Goal: Task Accomplishment & Management: Use online tool/utility

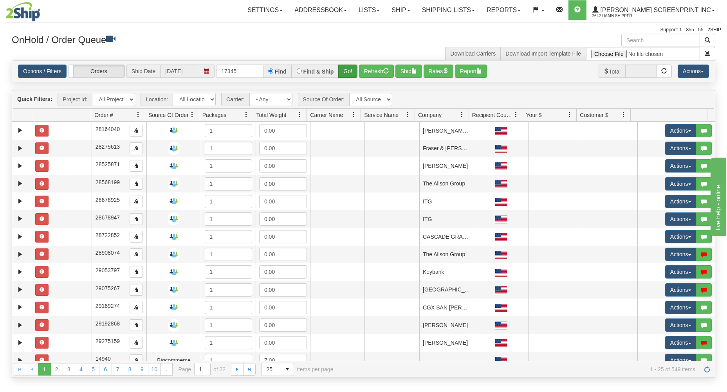
type input "17345"
click at [346, 70] on button "Go!" at bounding box center [347, 71] width 19 height 13
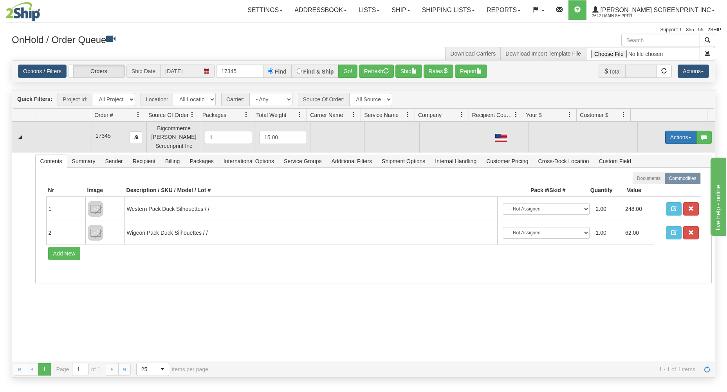
click at [665, 134] on button "Actions" at bounding box center [680, 137] width 31 height 13
drag, startPoint x: 639, startPoint y: 151, endPoint x: 638, endPoint y: 143, distance: 7.5
click at [638, 143] on body "Toggle navigation Settings Shipping Preferences Fields Preferences" at bounding box center [363, 196] width 727 height 392
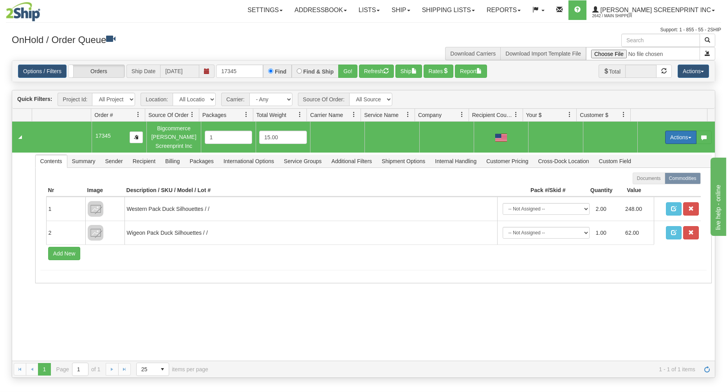
click at [682, 135] on button "Actions" at bounding box center [680, 137] width 31 height 13
click at [661, 154] on link "Open" at bounding box center [664, 152] width 63 height 10
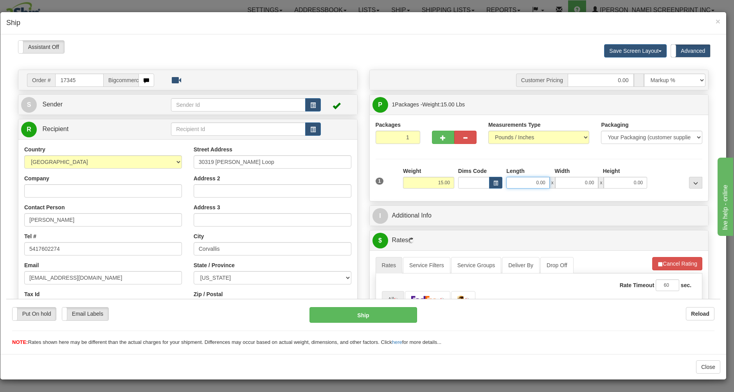
click at [520, 182] on input "0.00" at bounding box center [527, 182] width 43 height 12
type input "13.10"
type input "0.00"
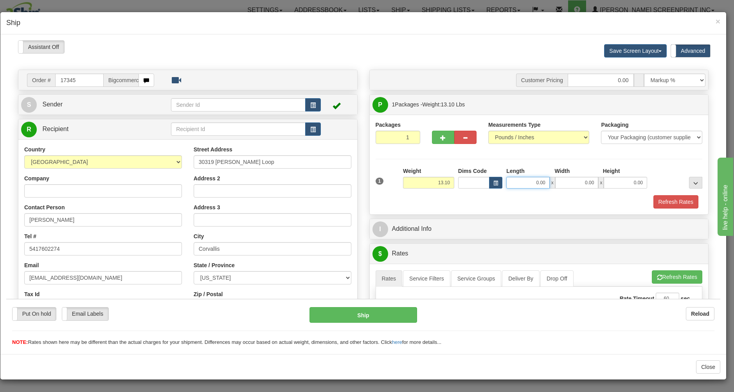
drag, startPoint x: 515, startPoint y: 185, endPoint x: 562, endPoint y: 178, distance: 47.5
click at [550, 178] on input "0.00" at bounding box center [527, 182] width 43 height 12
type input "26.00"
type input "17.00"
type input "10"
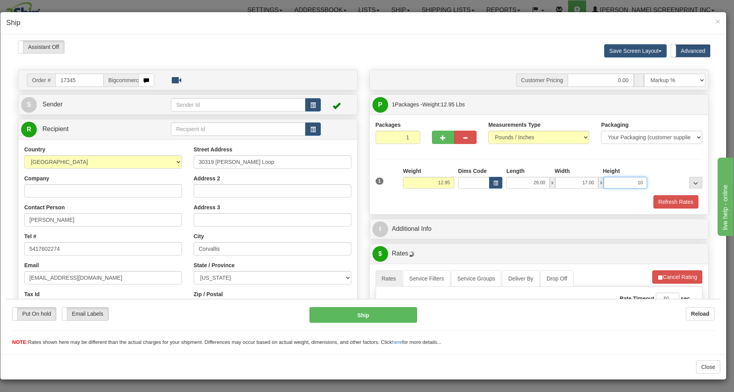
type input "13.10"
type input "10.00"
drag, startPoint x: 588, startPoint y: 205, endPoint x: 592, endPoint y: 212, distance: 8.9
click at [588, 206] on div "Refresh Rates" at bounding box center [539, 201] width 331 height 13
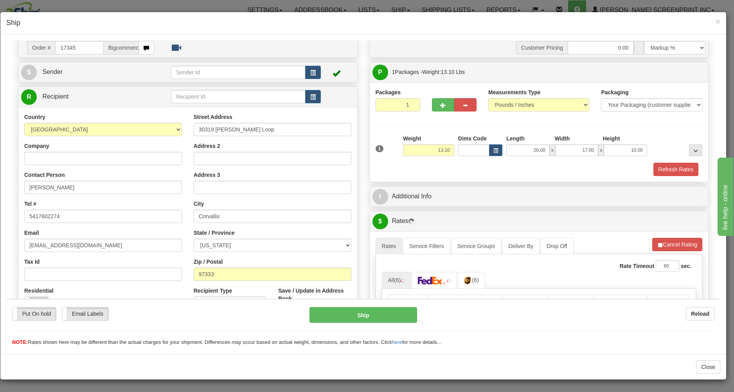
scroll to position [126, 0]
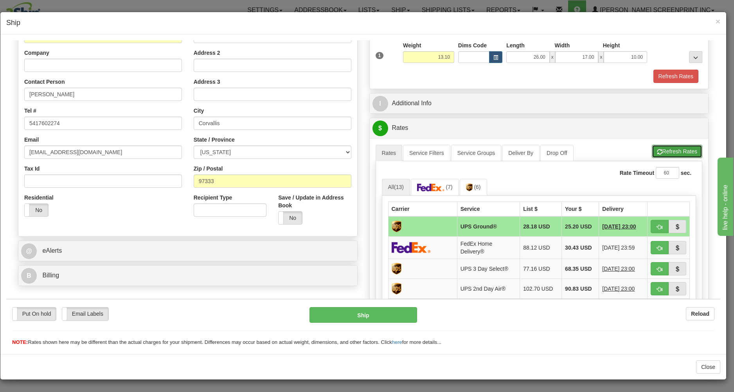
click at [652, 146] on button "Refresh Rates" at bounding box center [677, 150] width 50 height 13
click at [651, 221] on button "button" at bounding box center [660, 226] width 18 height 13
type input "03"
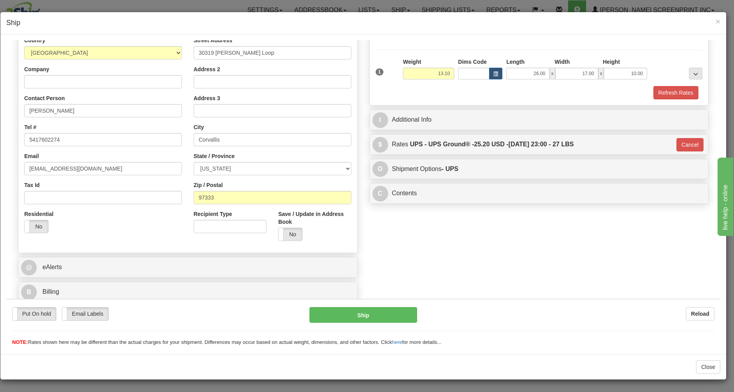
scroll to position [111, 0]
click at [372, 314] on button "Ship" at bounding box center [363, 315] width 107 height 16
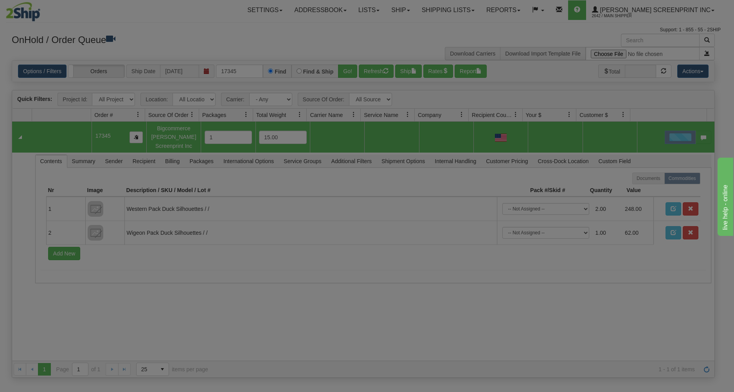
scroll to position [0, 0]
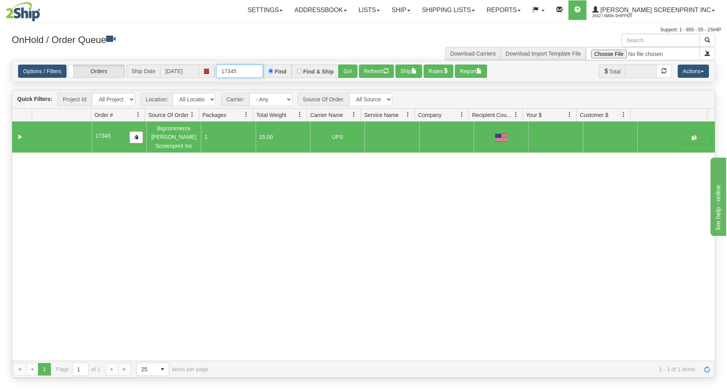
drag, startPoint x: 217, startPoint y: 72, endPoint x: 296, endPoint y: 64, distance: 79.1
click at [296, 64] on div "Options / Filters Group Shipments Orders Ship Date 10/08/2025 17345 Find Find &…" at bounding box center [363, 71] width 702 height 21
type input "17349"
click at [344, 68] on button "Go!" at bounding box center [347, 71] width 19 height 13
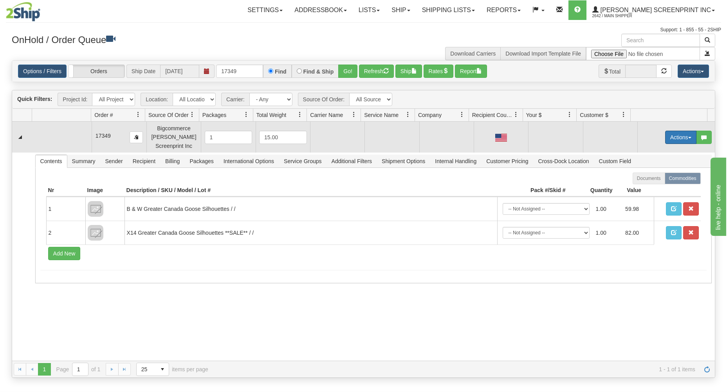
click at [678, 135] on button "Actions" at bounding box center [680, 137] width 31 height 13
click at [662, 149] on link "Open" at bounding box center [664, 152] width 63 height 10
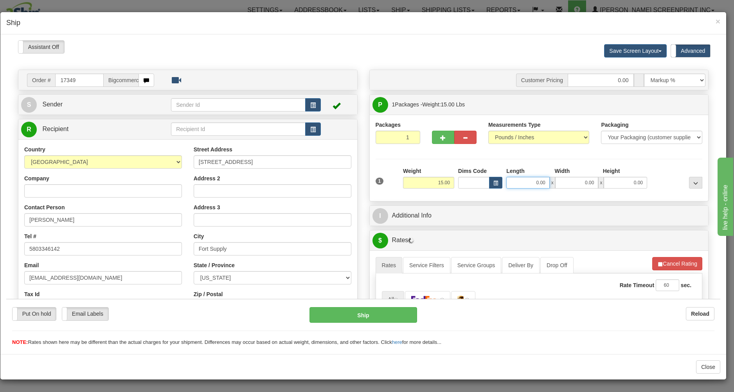
click at [523, 187] on input "0.00" at bounding box center [527, 182] width 43 height 12
type input "29.00"
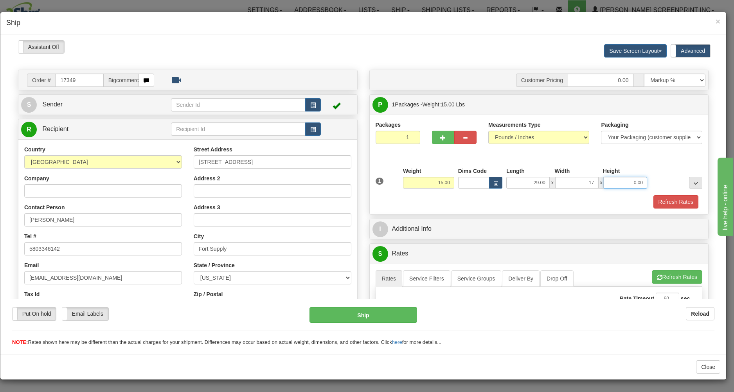
type input "17.00"
type input "7.00"
type input "12.10"
click at [548, 204] on div "Refresh Rates" at bounding box center [539, 201] width 331 height 13
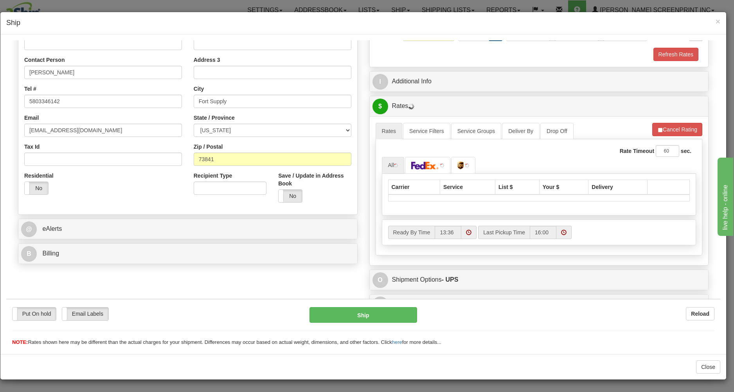
scroll to position [162, 0]
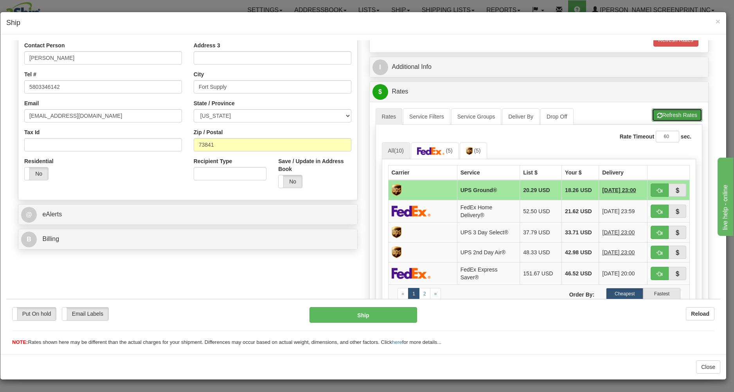
click at [656, 115] on button "Refresh Rates" at bounding box center [677, 114] width 50 height 13
click at [657, 188] on span "button" at bounding box center [659, 190] width 5 height 5
type input "03"
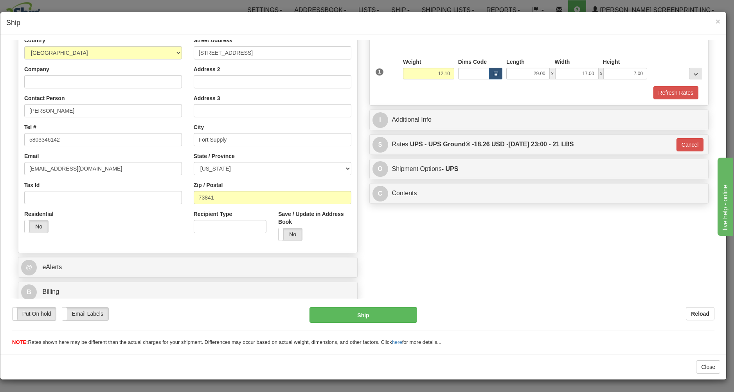
scroll to position [111, 0]
click at [382, 313] on button "Ship" at bounding box center [363, 315] width 107 height 16
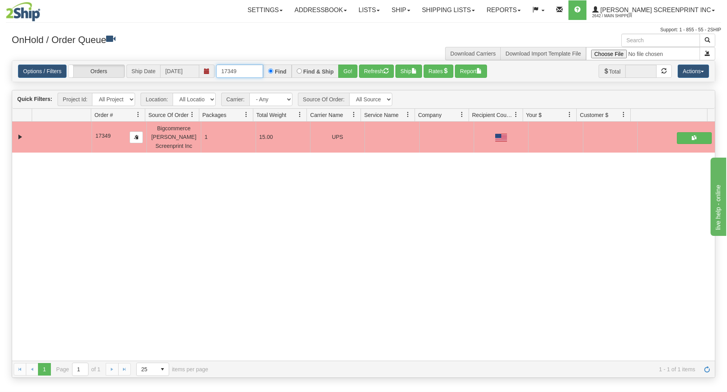
drag, startPoint x: 221, startPoint y: 70, endPoint x: 269, endPoint y: 68, distance: 48.5
click at [269, 68] on div "17349 Find Find & Ship Go!" at bounding box center [286, 71] width 141 height 13
type input "17342"
click at [341, 70] on button "Go!" at bounding box center [347, 71] width 19 height 13
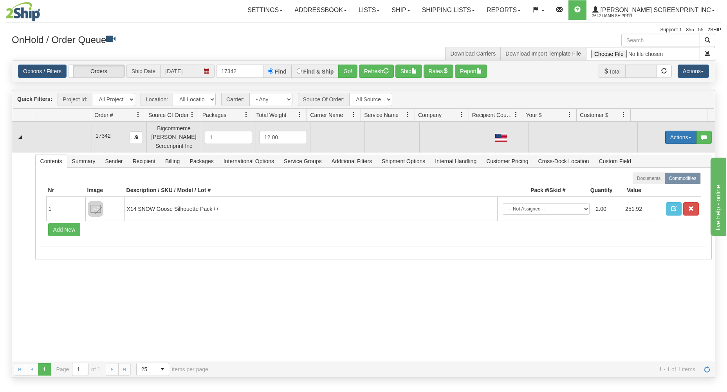
click at [670, 135] on button "Actions" at bounding box center [680, 137] width 31 height 13
click at [653, 150] on link "Open" at bounding box center [664, 152] width 63 height 10
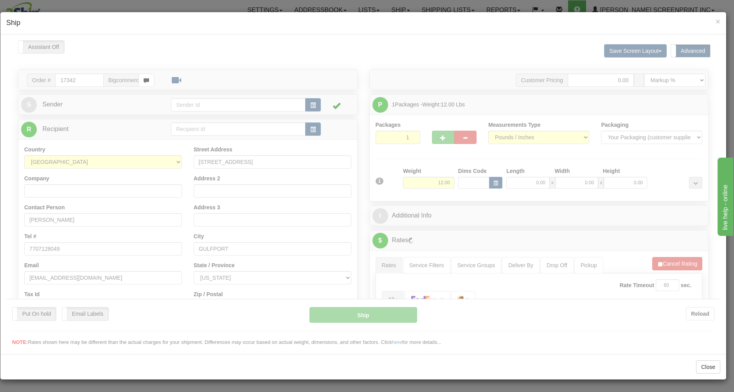
scroll to position [0, 0]
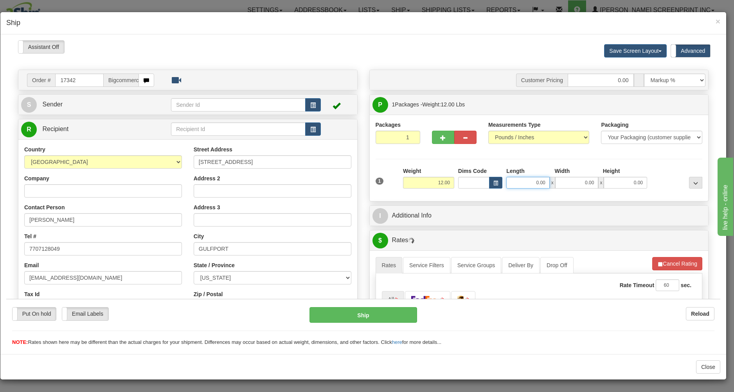
click at [525, 183] on input "0.00" at bounding box center [527, 182] width 43 height 12
type input "10.35"
type input "26.00"
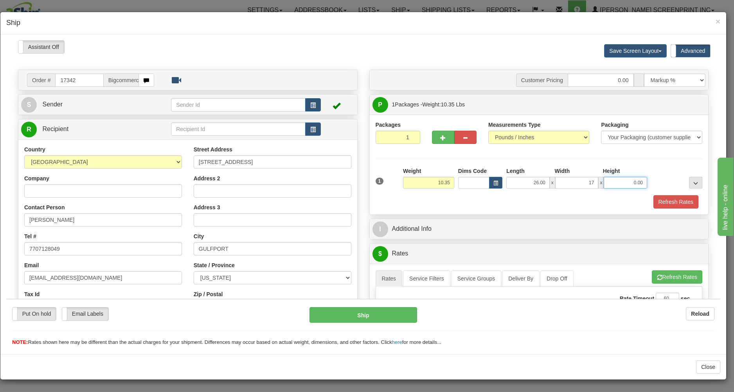
type input "17.00"
type input "7.00"
type input "10.35"
click at [475, 203] on div "Refresh Rates" at bounding box center [539, 201] width 331 height 13
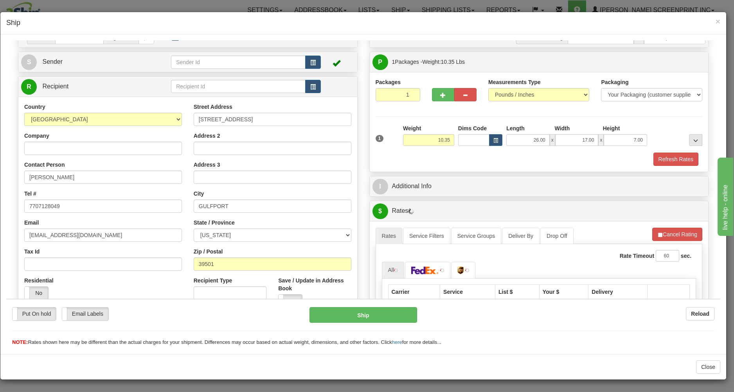
scroll to position [126, 0]
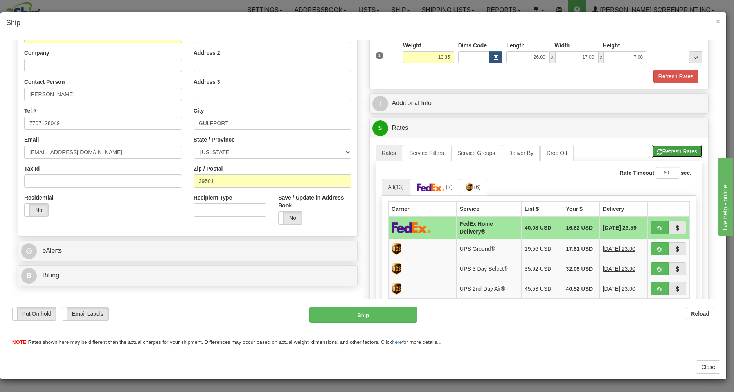
click at [659, 152] on button "Refresh Rates" at bounding box center [677, 150] width 50 height 13
click at [651, 224] on button "button" at bounding box center [660, 227] width 18 height 13
type input "90"
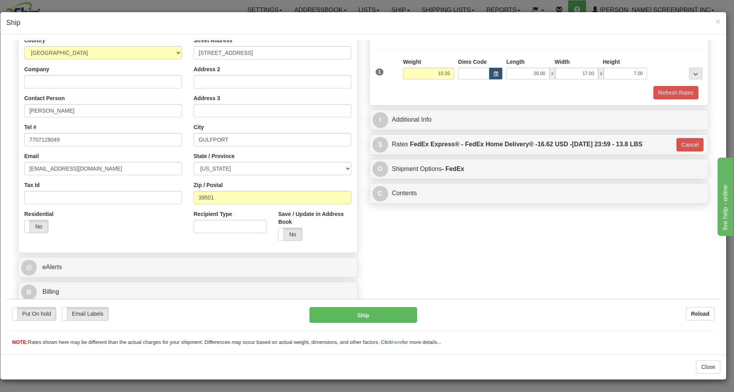
scroll to position [111, 0]
click at [371, 315] on button "Ship" at bounding box center [363, 315] width 107 height 16
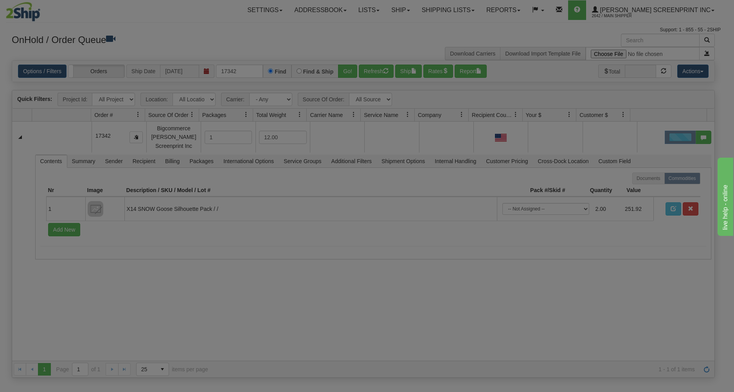
scroll to position [0, 0]
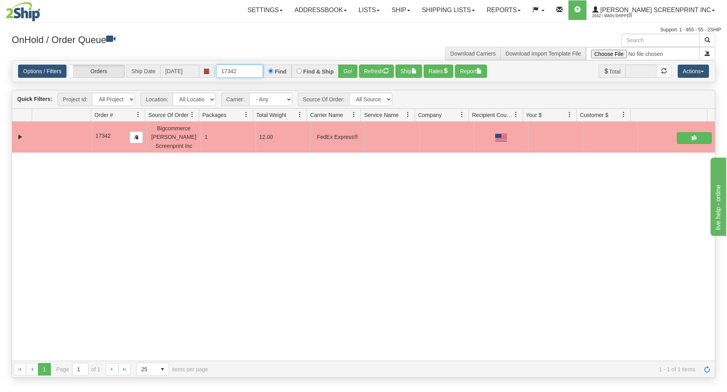
drag, startPoint x: 221, startPoint y: 71, endPoint x: 278, endPoint y: 60, distance: 58.2
click at [279, 59] on div "× Get OnHold Shipments fields - load dt: 617 Get OnHold Shipments fields - tran…" at bounding box center [363, 206] width 715 height 344
type input "17346"
click at [344, 71] on button "Go!" at bounding box center [347, 71] width 19 height 13
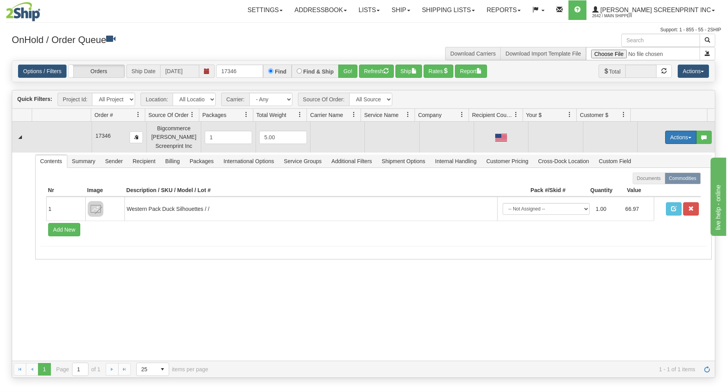
click at [671, 135] on button "Actions" at bounding box center [680, 137] width 31 height 13
click at [660, 153] on link "Open" at bounding box center [664, 152] width 63 height 10
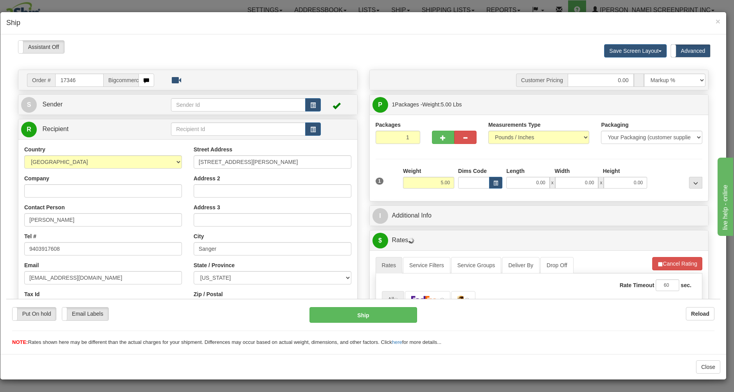
type input "4.35"
click at [509, 184] on input "0.00" at bounding box center [527, 182] width 43 height 12
type input "26.00"
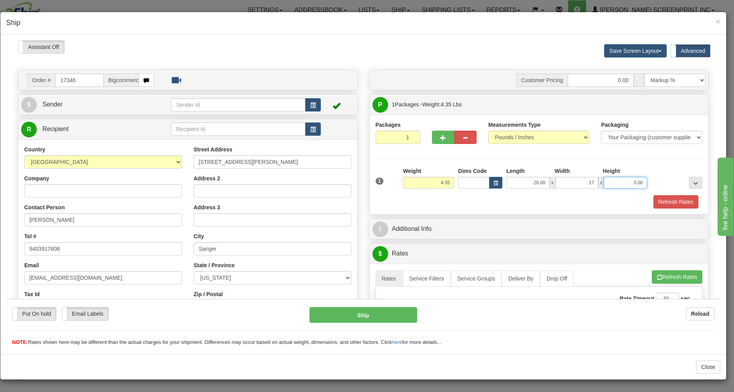
type input "17.00"
type input "4.00"
click at [504, 208] on div "Refresh Rates" at bounding box center [539, 201] width 331 height 13
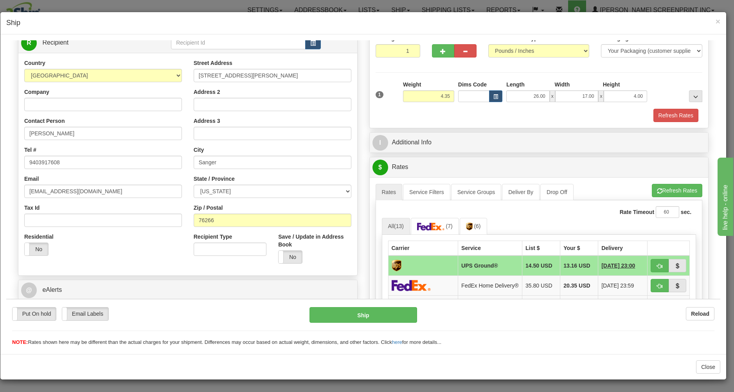
scroll to position [126, 0]
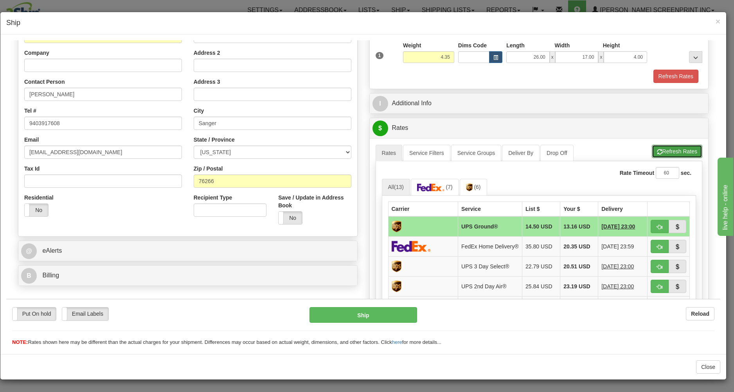
click at [659, 148] on button "Refresh Rates" at bounding box center [677, 150] width 50 height 13
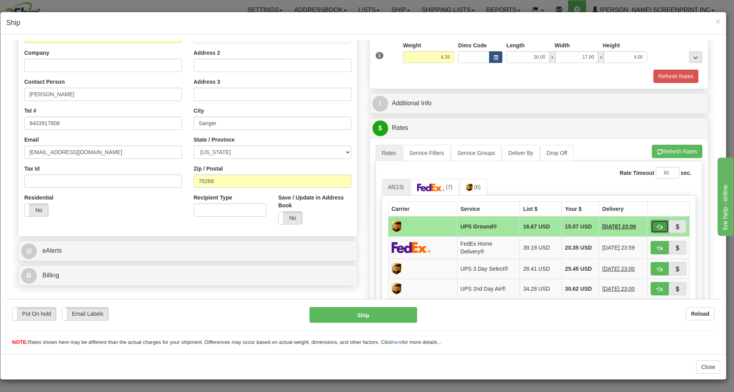
click at [651, 227] on button "button" at bounding box center [660, 226] width 18 height 13
type input "03"
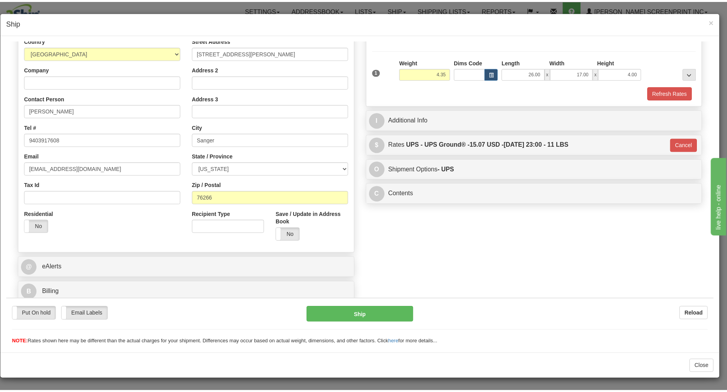
scroll to position [111, 0]
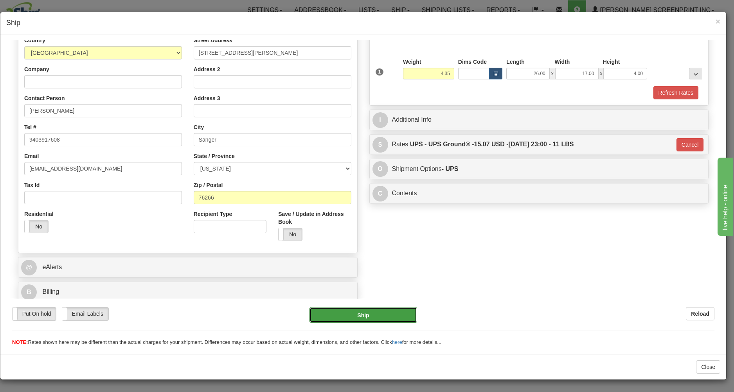
click at [391, 314] on button "Ship" at bounding box center [363, 315] width 107 height 16
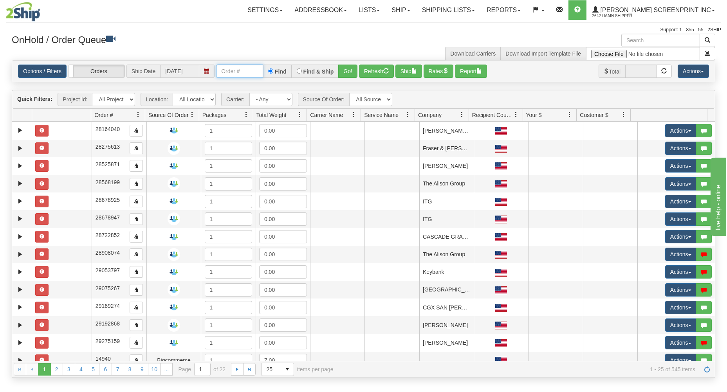
click at [239, 70] on input "text" at bounding box center [239, 71] width 47 height 13
type input "17347"
click at [353, 67] on button "Go!" at bounding box center [347, 71] width 19 height 13
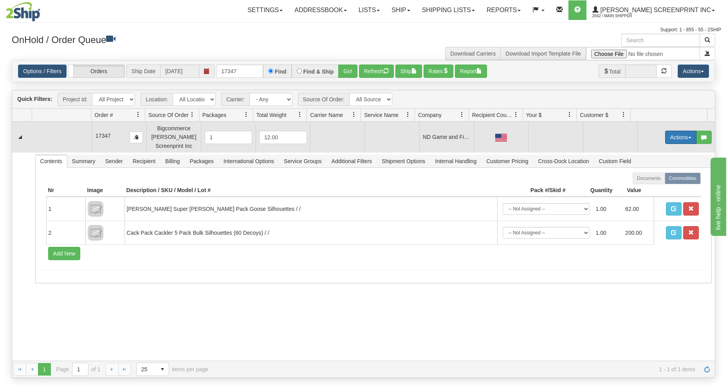
click at [667, 138] on button "Actions" at bounding box center [680, 137] width 31 height 13
click at [661, 149] on link "Open" at bounding box center [664, 152] width 63 height 10
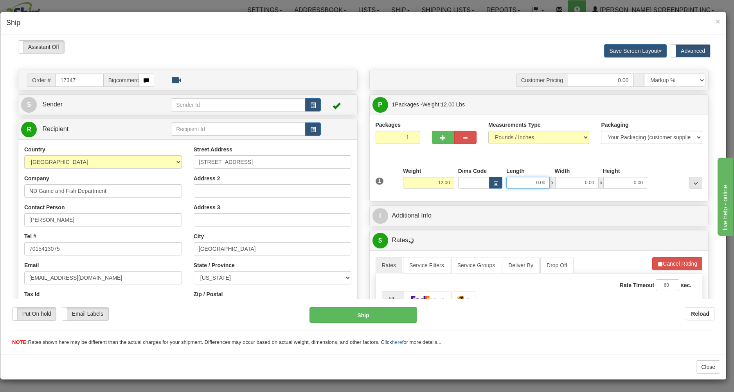
click at [518, 183] on input "0.00" at bounding box center [527, 182] width 43 height 12
type input "2"
type input "23.60"
type input "26.00"
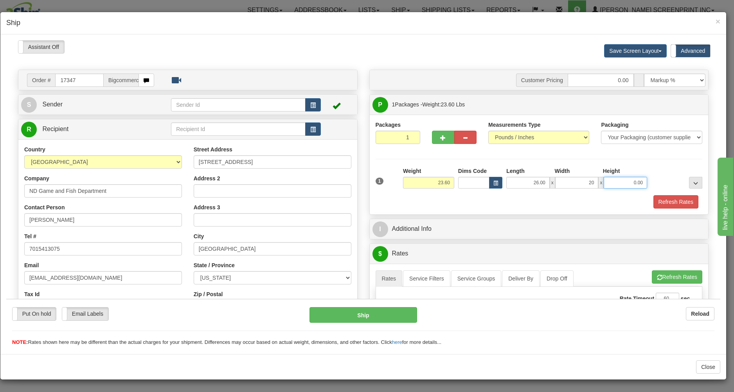
type input "20.00"
type input "23.40"
type input "9"
type input "23.60"
type input "9.00"
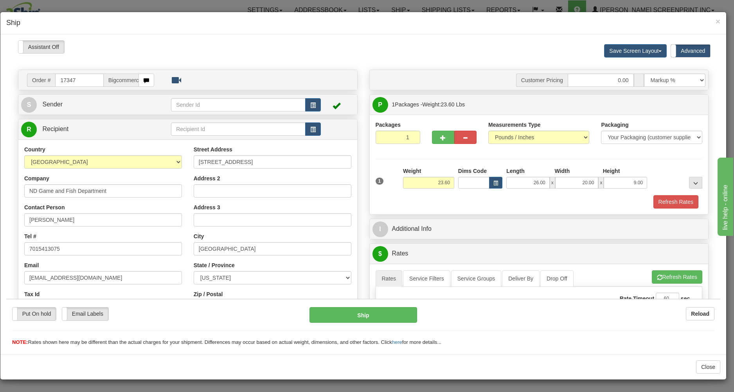
click at [525, 202] on div "Refresh Rates" at bounding box center [539, 201] width 331 height 13
type input "23.60"
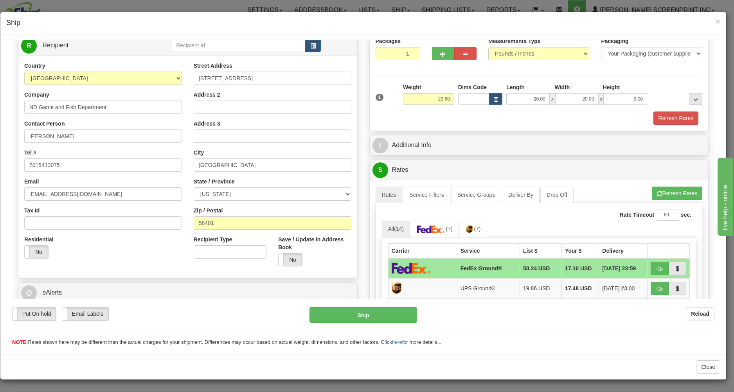
scroll to position [126, 0]
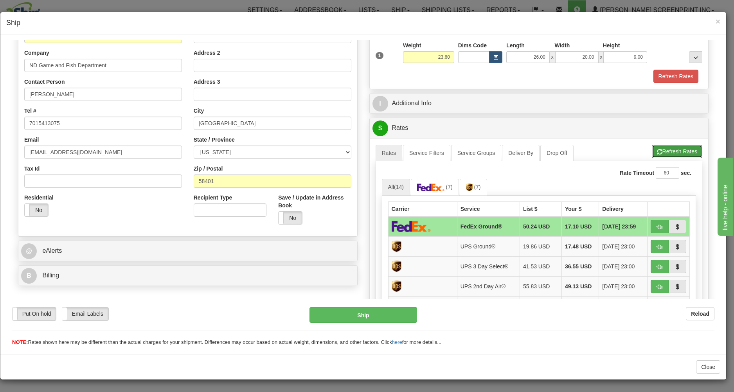
click at [662, 149] on button "Refresh Rates" at bounding box center [677, 150] width 50 height 13
click at [653, 224] on button "button" at bounding box center [660, 226] width 18 height 13
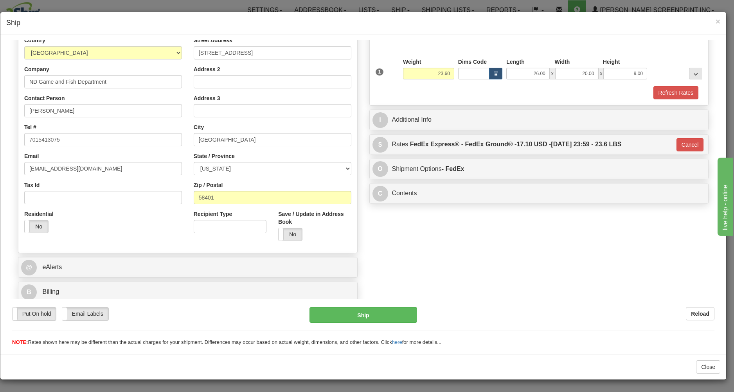
type input "92"
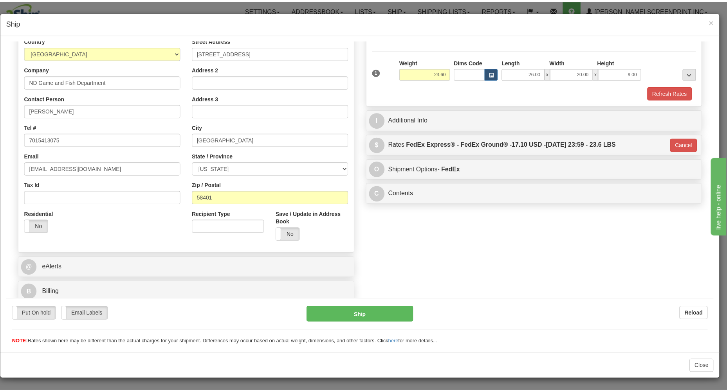
scroll to position [111, 0]
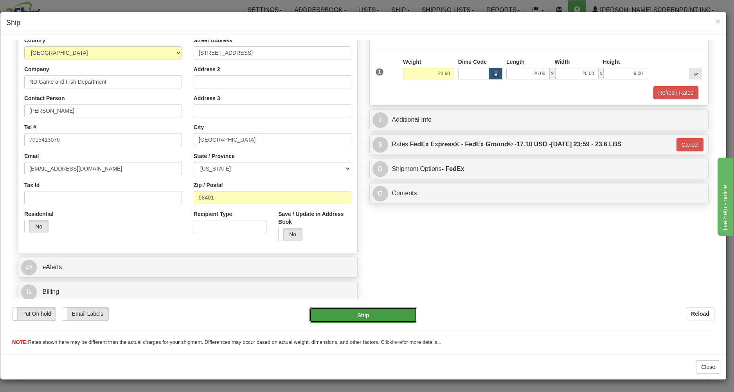
click at [370, 317] on button "Ship" at bounding box center [363, 315] width 107 height 16
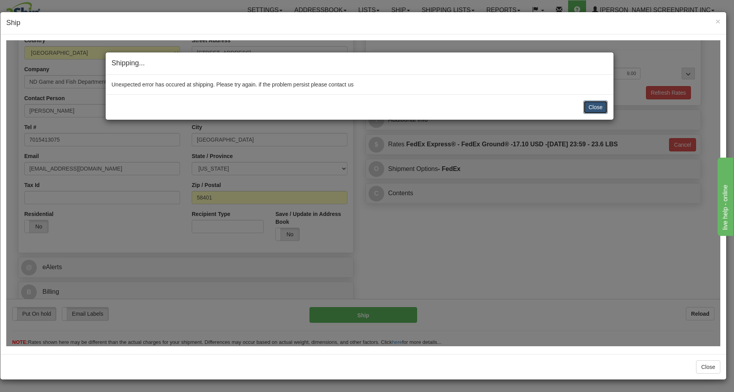
click at [589, 104] on button "Close" at bounding box center [595, 106] width 24 height 13
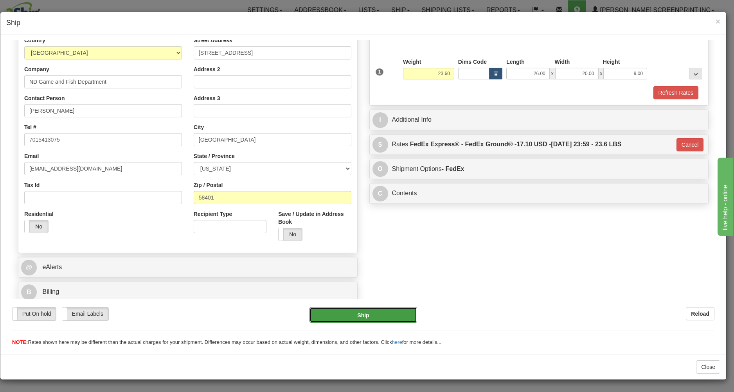
click at [364, 311] on button "Ship" at bounding box center [363, 315] width 107 height 16
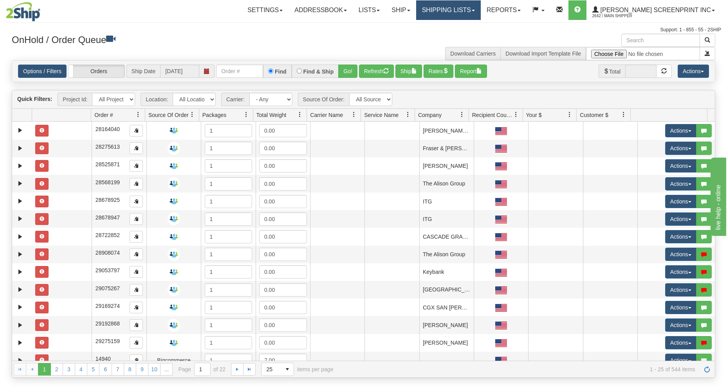
click at [461, 10] on link "Shipping lists" at bounding box center [448, 10] width 65 height 20
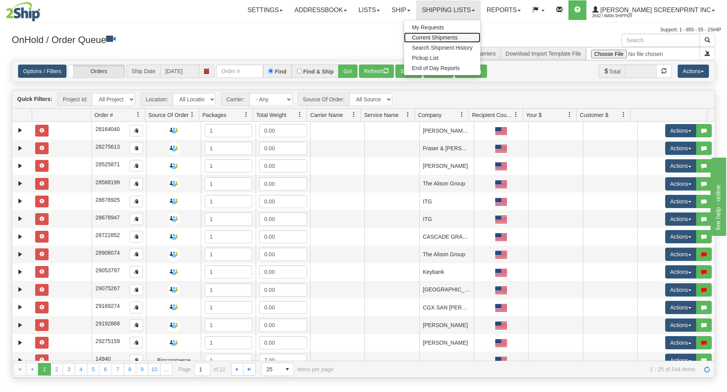
click at [459, 34] on link "Current Shipments" at bounding box center [442, 37] width 76 height 10
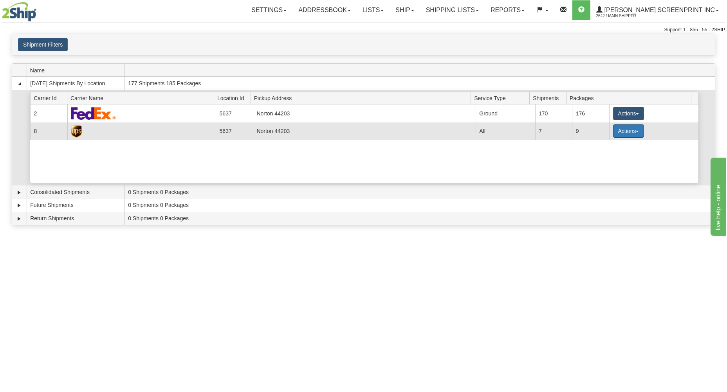
click at [628, 128] on button "Actions" at bounding box center [628, 130] width 31 height 13
click at [599, 146] on span "Details" at bounding box center [598, 145] width 21 height 5
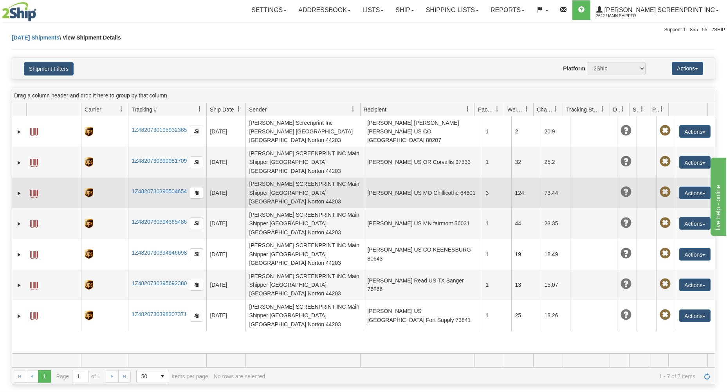
click at [38, 190] on span at bounding box center [34, 194] width 8 height 8
